Goal: Transaction & Acquisition: Purchase product/service

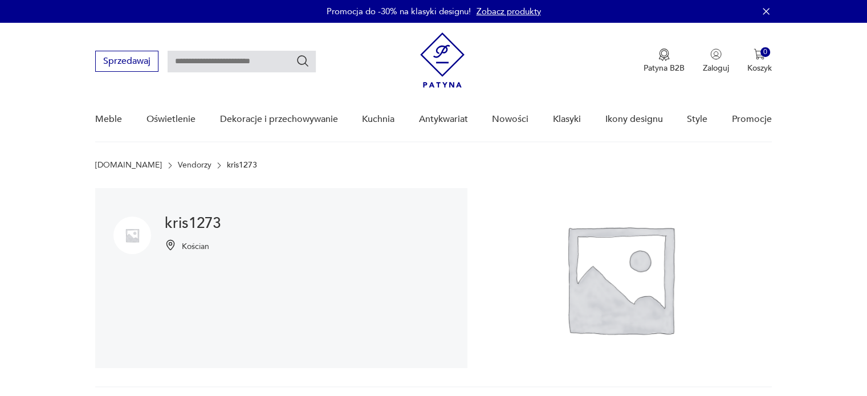
drag, startPoint x: 480, startPoint y: 119, endPoint x: 487, endPoint y: 119, distance: 7.4
click at [483, 119] on div "Meble Oświetlenie Dekoracje i przechowywanie Kuchnia Antykwariat Nowości Klasyk…" at bounding box center [433, 119] width 676 height 44
click at [509, 119] on link "Nowości" at bounding box center [510, 119] width 36 height 44
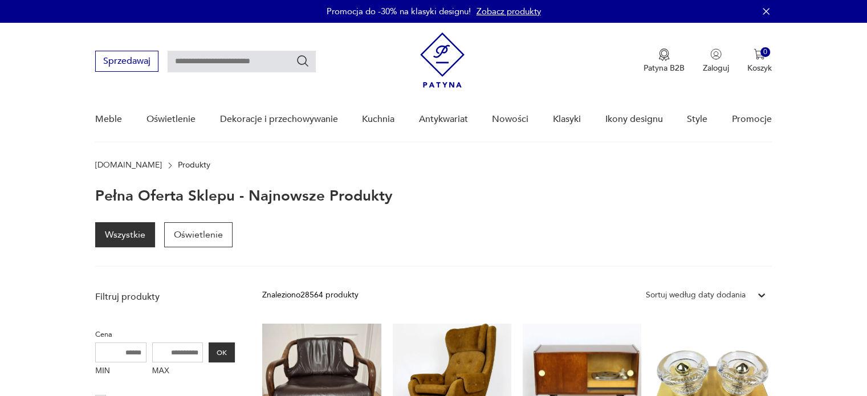
click at [204, 63] on input "text" at bounding box center [242, 62] width 148 height 22
type input "****"
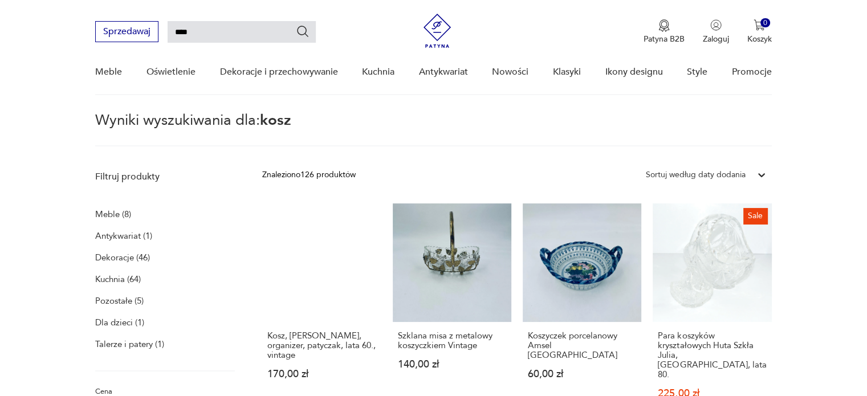
scroll to position [114, 0]
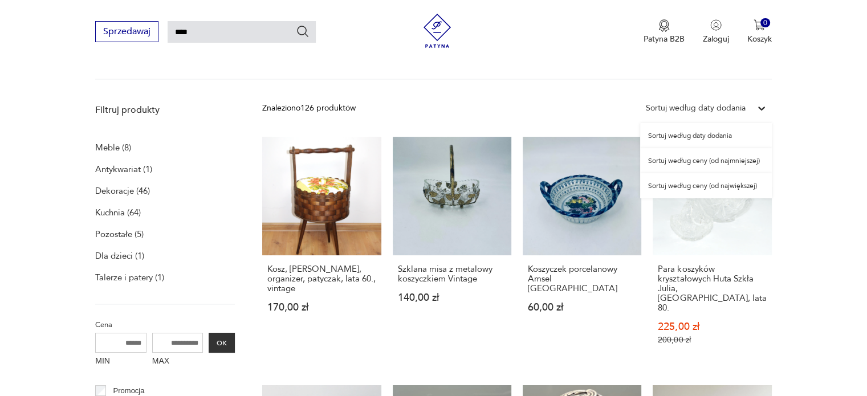
click at [758, 109] on icon at bounding box center [761, 108] width 11 height 11
click at [727, 187] on div "Sortuj według ceny (od największej)" at bounding box center [706, 185] width 132 height 25
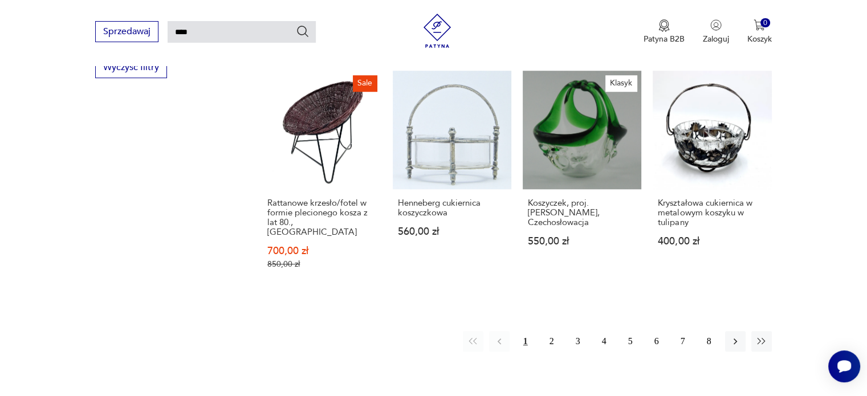
scroll to position [952, 0]
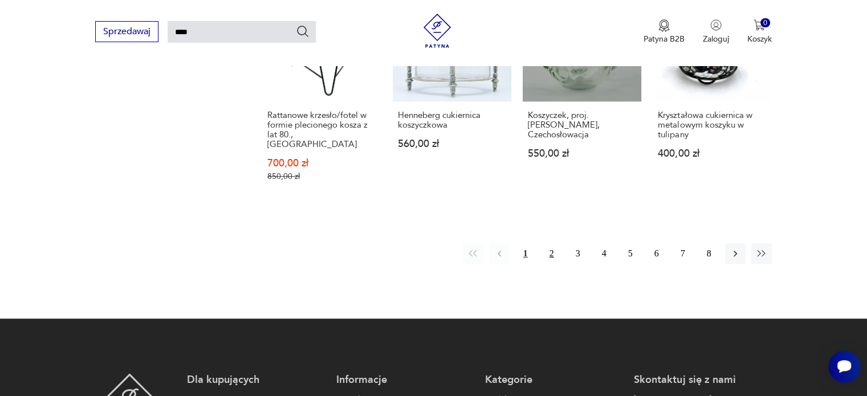
click at [549, 243] on button "2" at bounding box center [551, 253] width 21 height 21
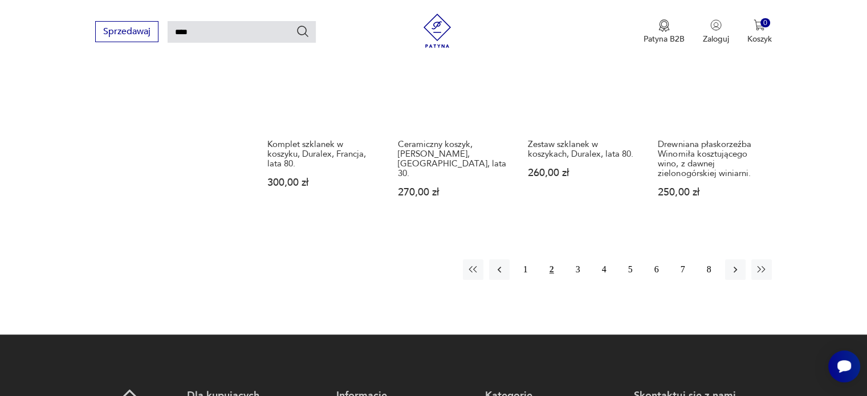
scroll to position [969, 0]
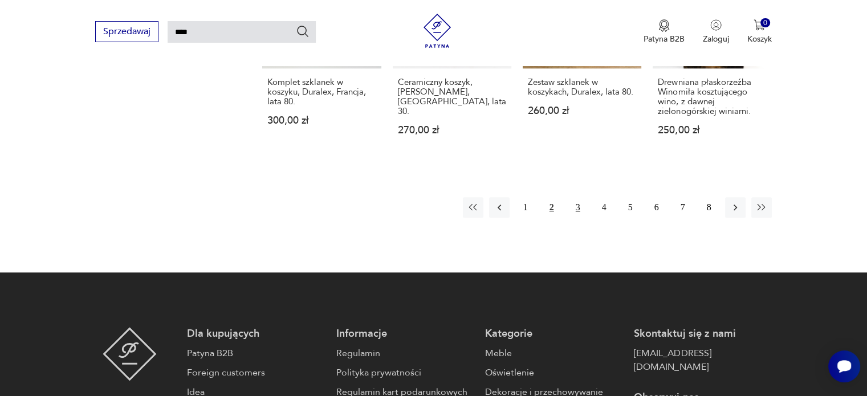
click at [576, 197] on button "3" at bounding box center [578, 207] width 21 height 21
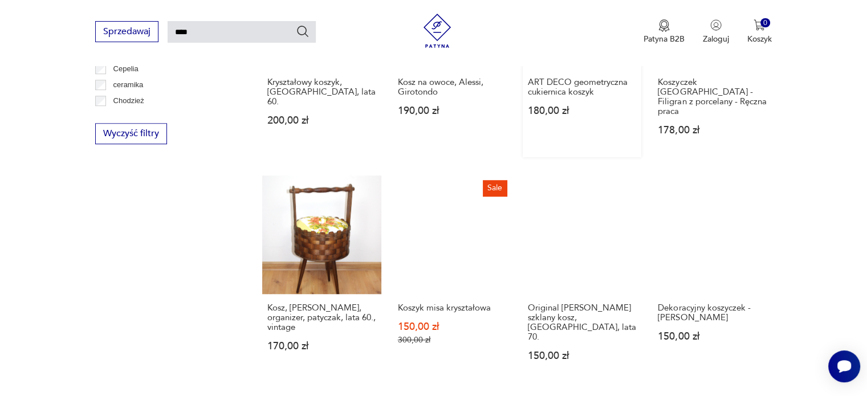
scroll to position [952, 0]
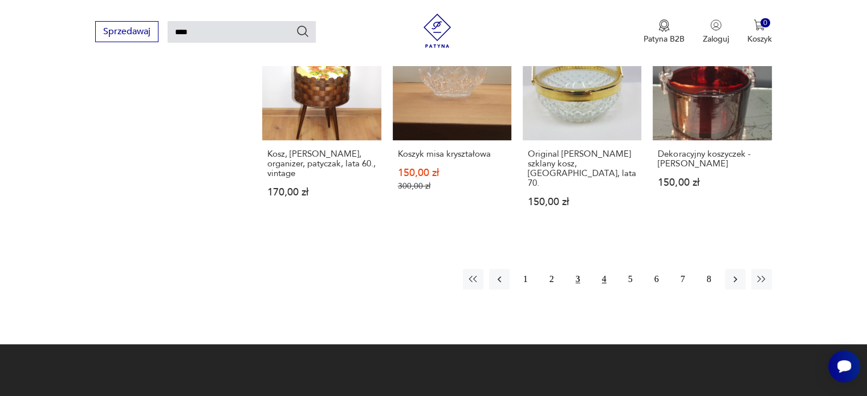
click at [604, 269] on button "4" at bounding box center [604, 279] width 21 height 21
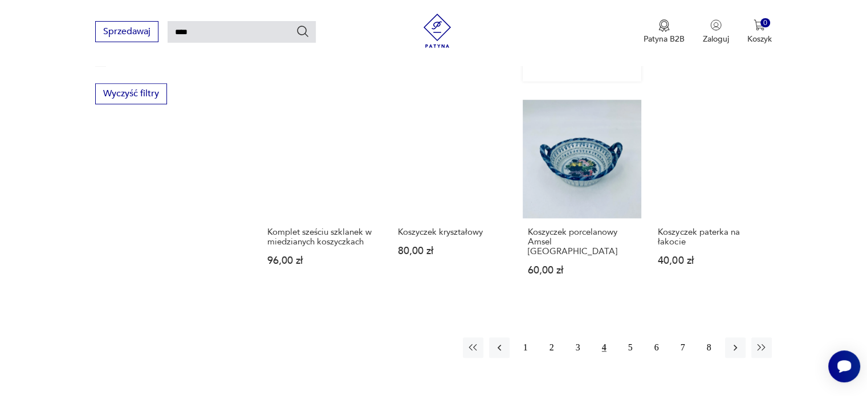
scroll to position [1066, 0]
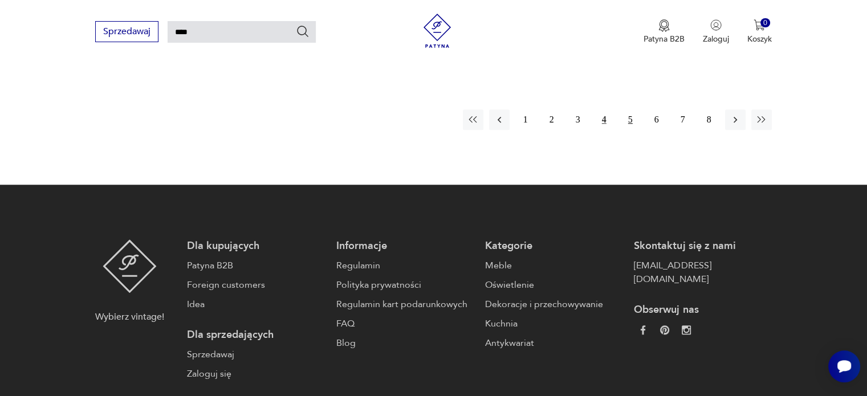
click at [635, 109] on button "5" at bounding box center [630, 119] width 21 height 21
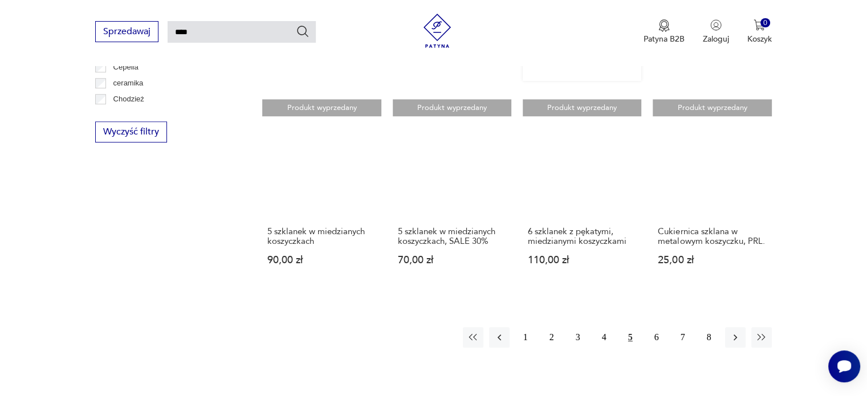
scroll to position [895, 0]
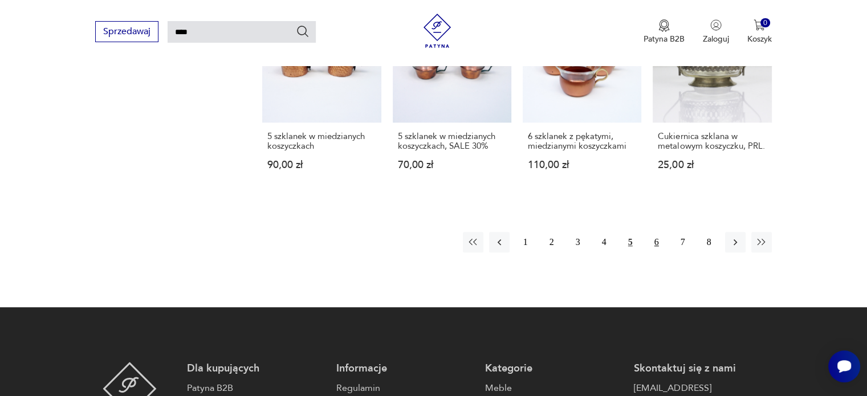
click at [655, 242] on button "6" at bounding box center [656, 242] width 21 height 21
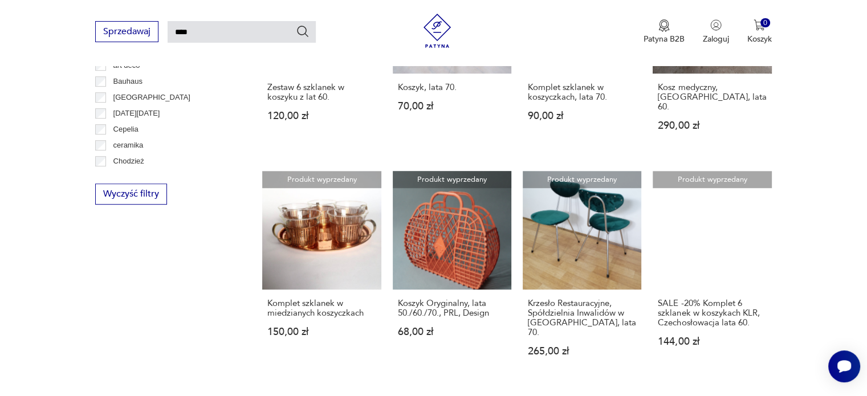
scroll to position [855, 0]
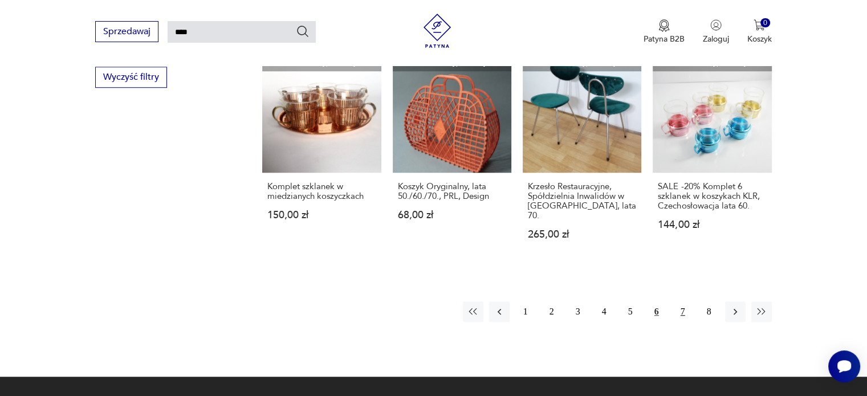
click at [686, 302] on button "7" at bounding box center [683, 312] width 21 height 21
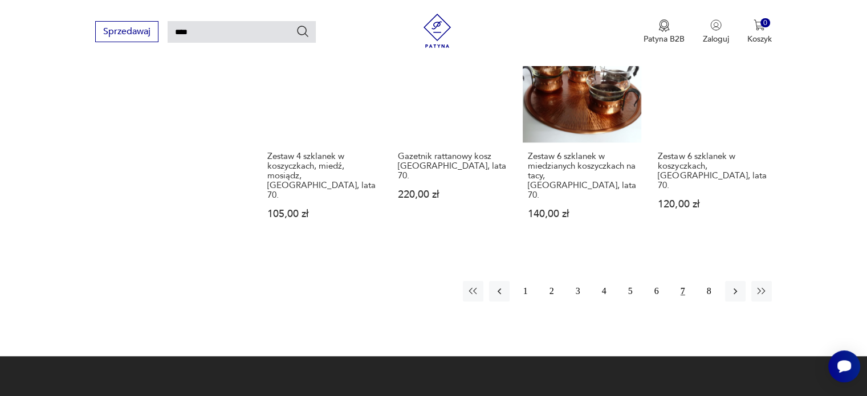
scroll to position [895, 0]
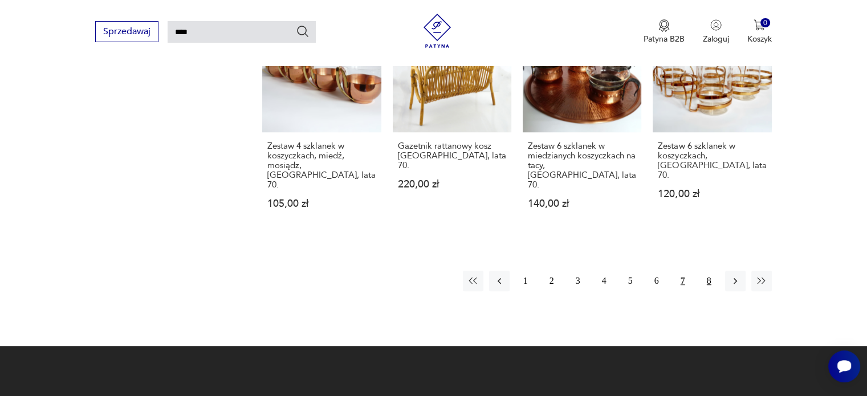
click at [706, 271] on button "8" at bounding box center [709, 281] width 21 height 21
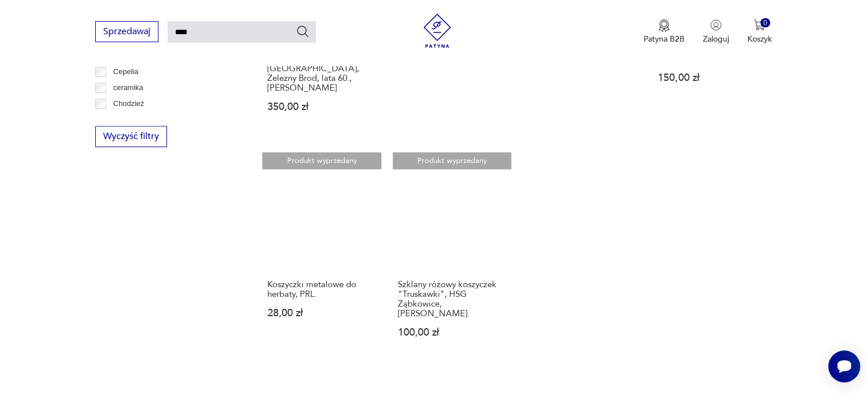
scroll to position [895, 0]
